Goal: Navigation & Orientation: Find specific page/section

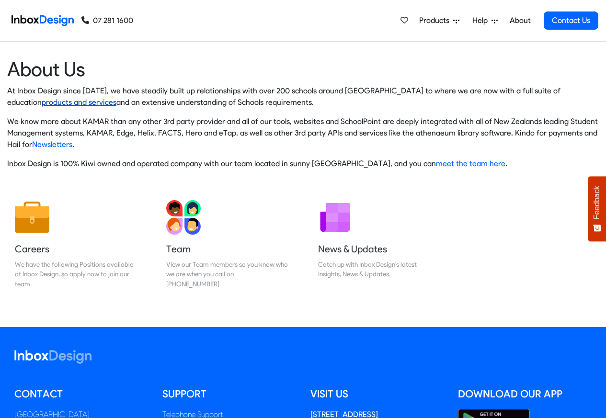
click at [116, 98] on link "products and services" at bounding box center [79, 102] width 75 height 9
